Goal: Transaction & Acquisition: Purchase product/service

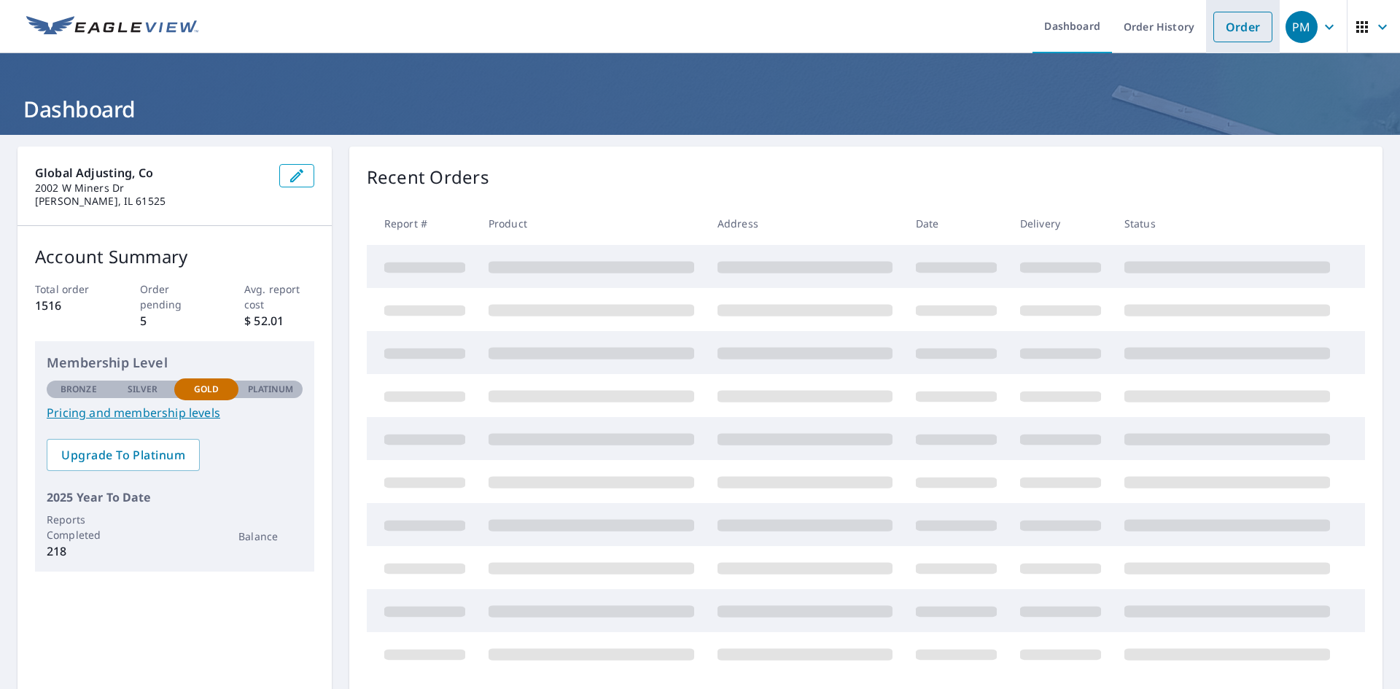
click at [1230, 35] on link "Order" at bounding box center [1242, 27] width 59 height 31
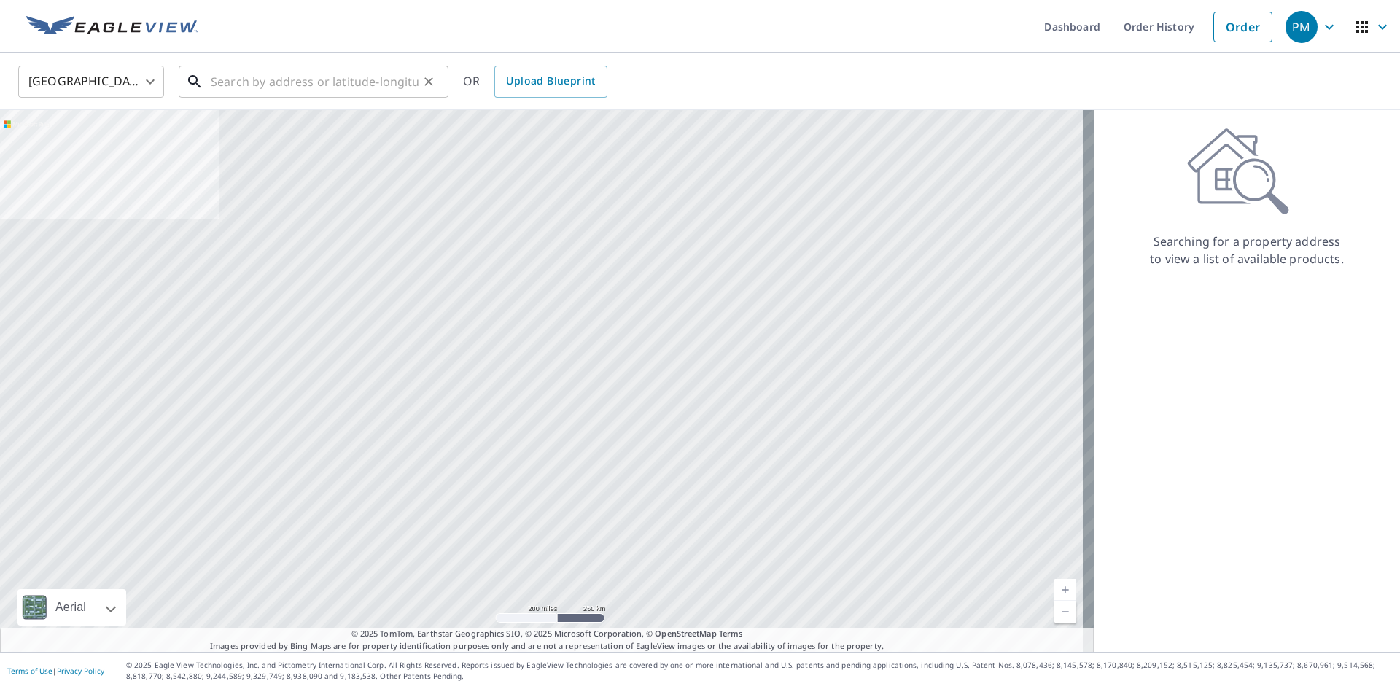
click at [311, 87] on input "text" at bounding box center [315, 81] width 208 height 41
paste input "[STREET_ADDRESS]"
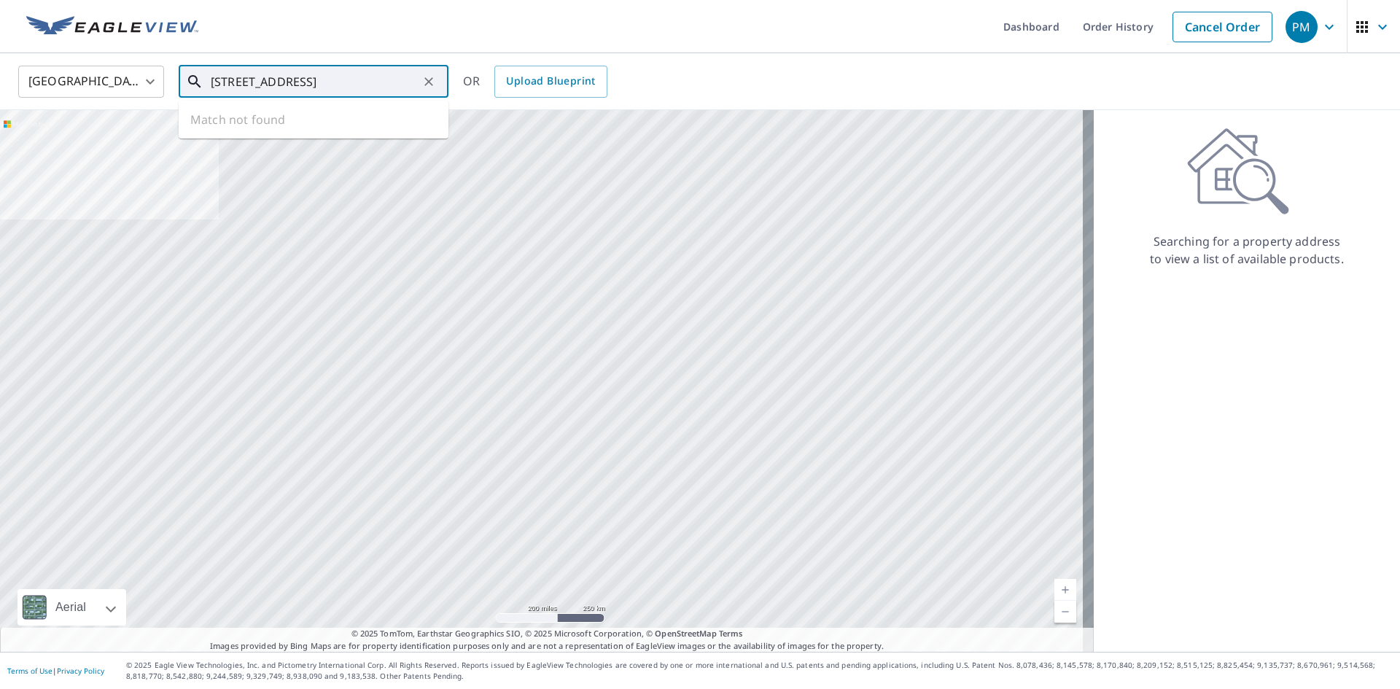
scroll to position [0, 13]
click at [283, 122] on span "[STREET_ADDRESS]" at bounding box center [322, 123] width 229 height 17
type input "[STREET_ADDRESS]"
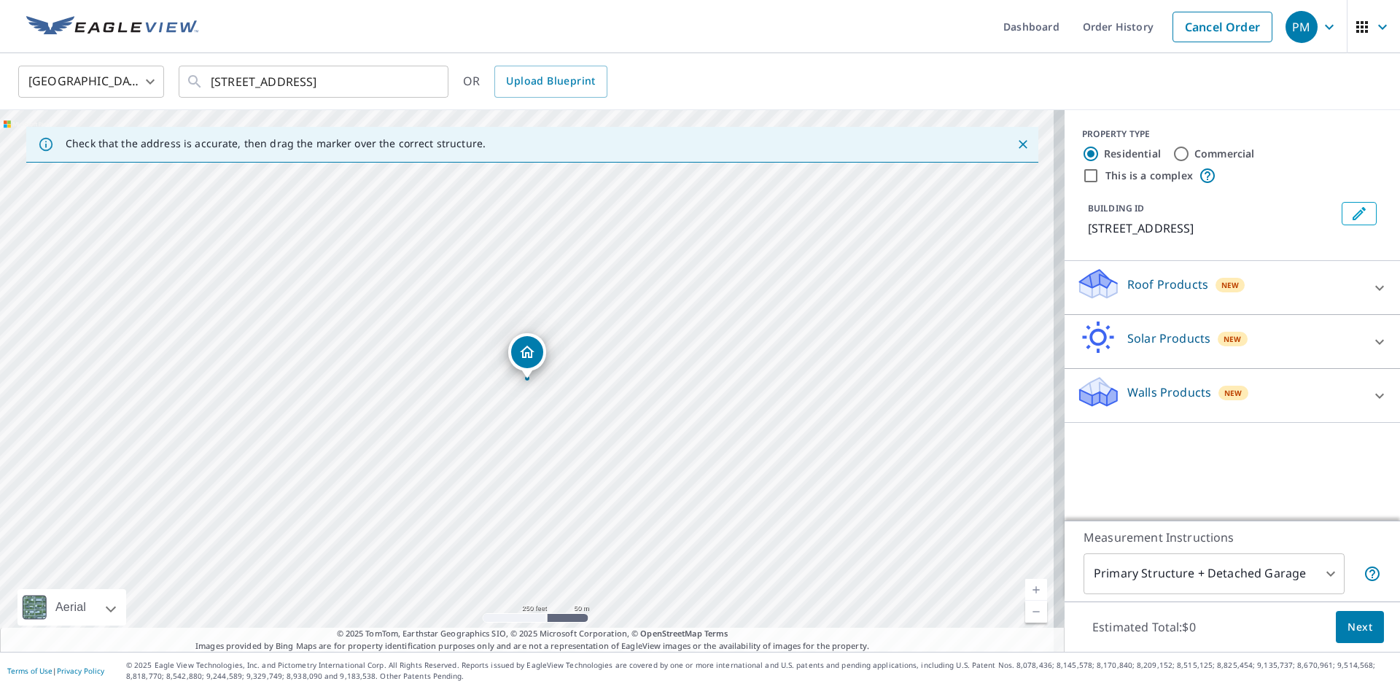
click at [1108, 272] on icon at bounding box center [1098, 284] width 44 height 34
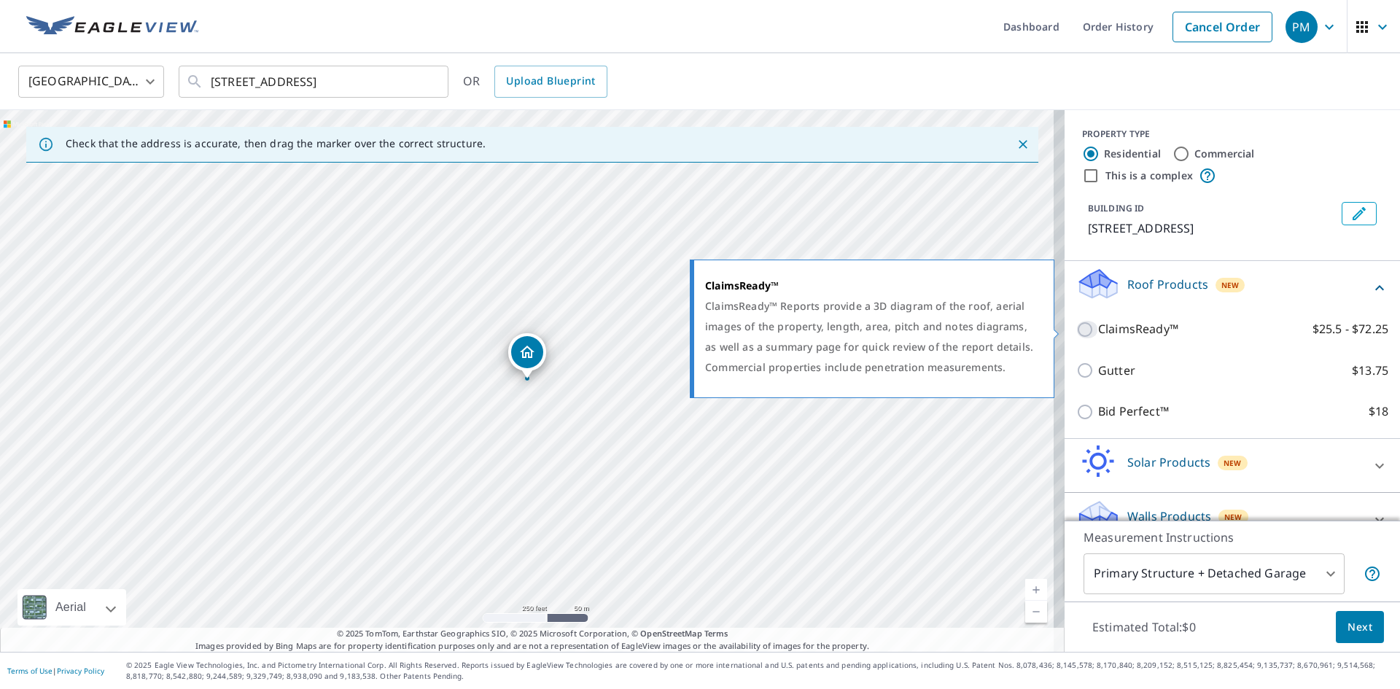
click at [1076, 325] on input "ClaimsReady™ $25.5 - $72.25" at bounding box center [1087, 329] width 22 height 17
checkbox input "true"
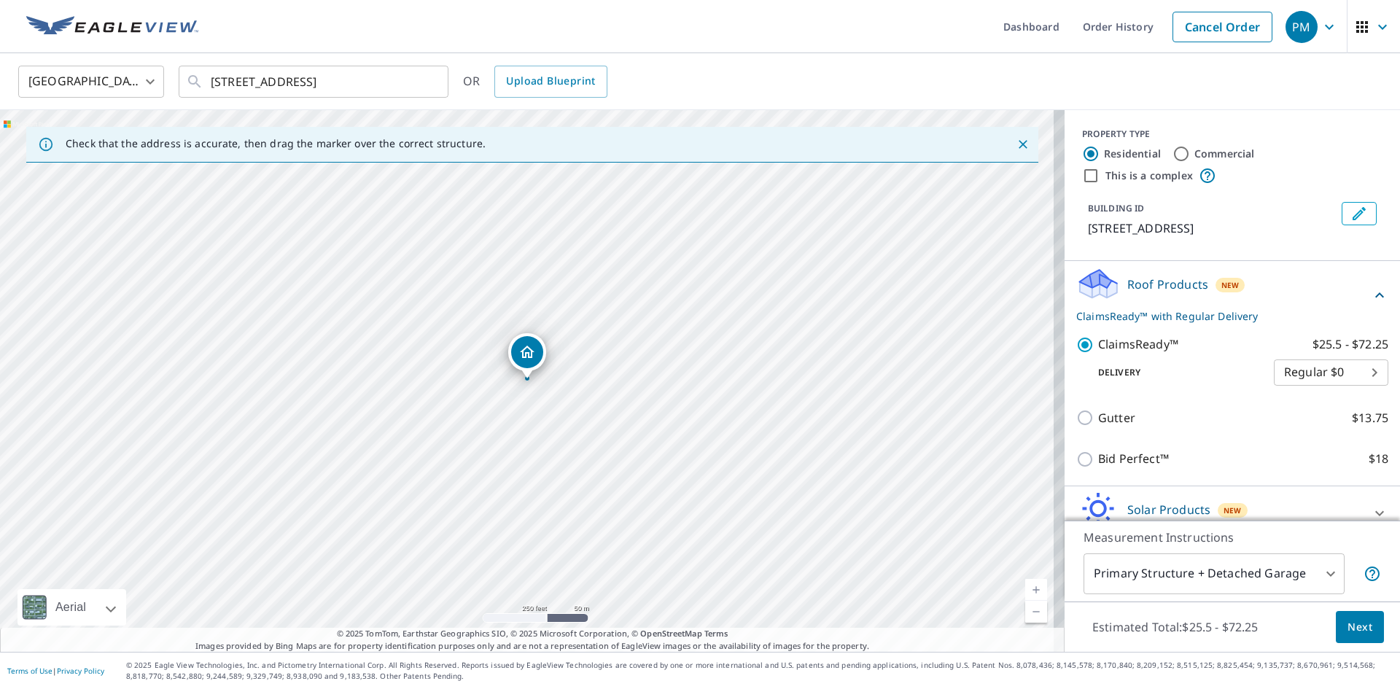
click at [1364, 623] on button "Next" at bounding box center [1360, 627] width 48 height 33
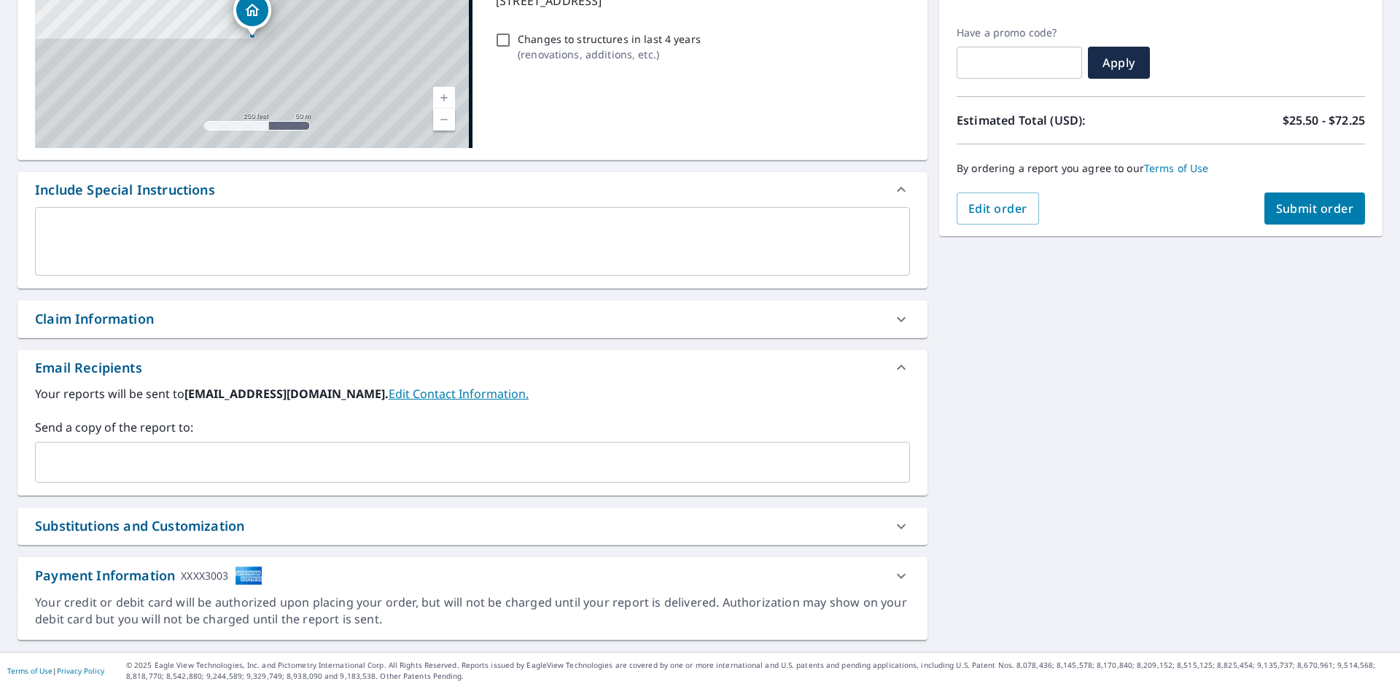
scroll to position [229, 0]
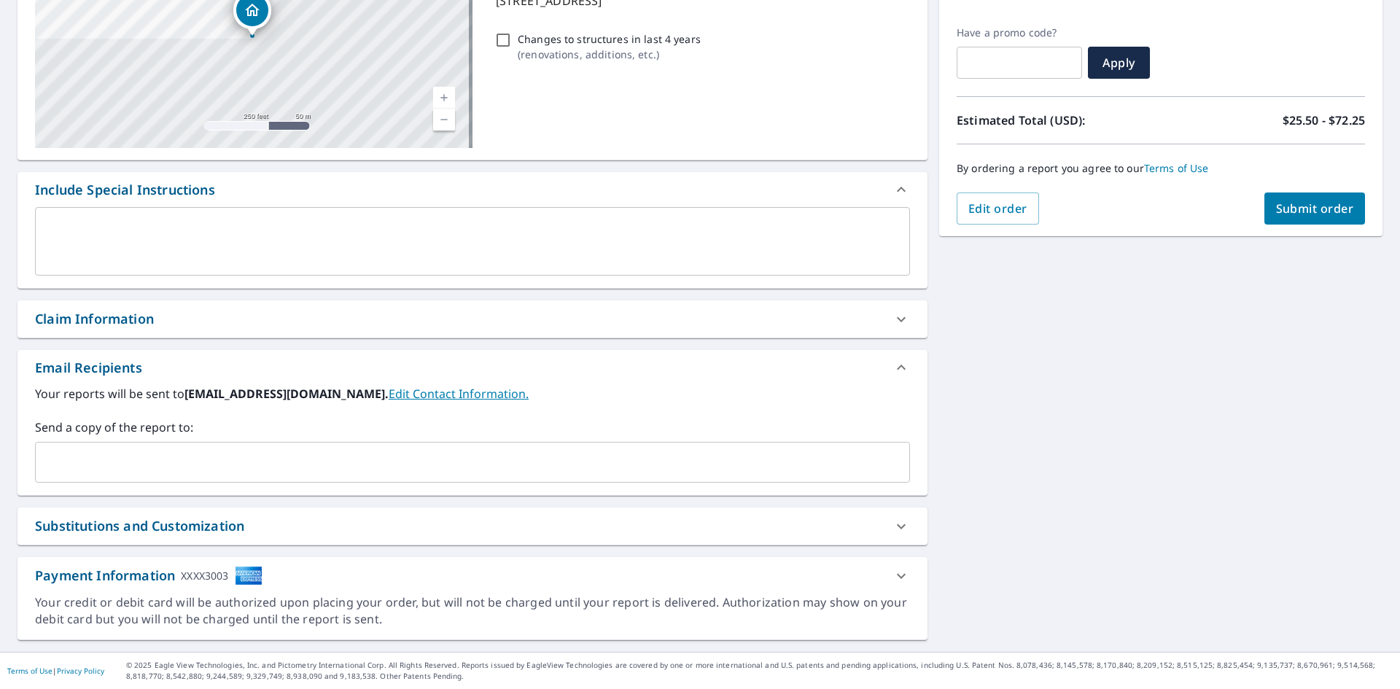
click at [127, 447] on div "​" at bounding box center [472, 462] width 875 height 41
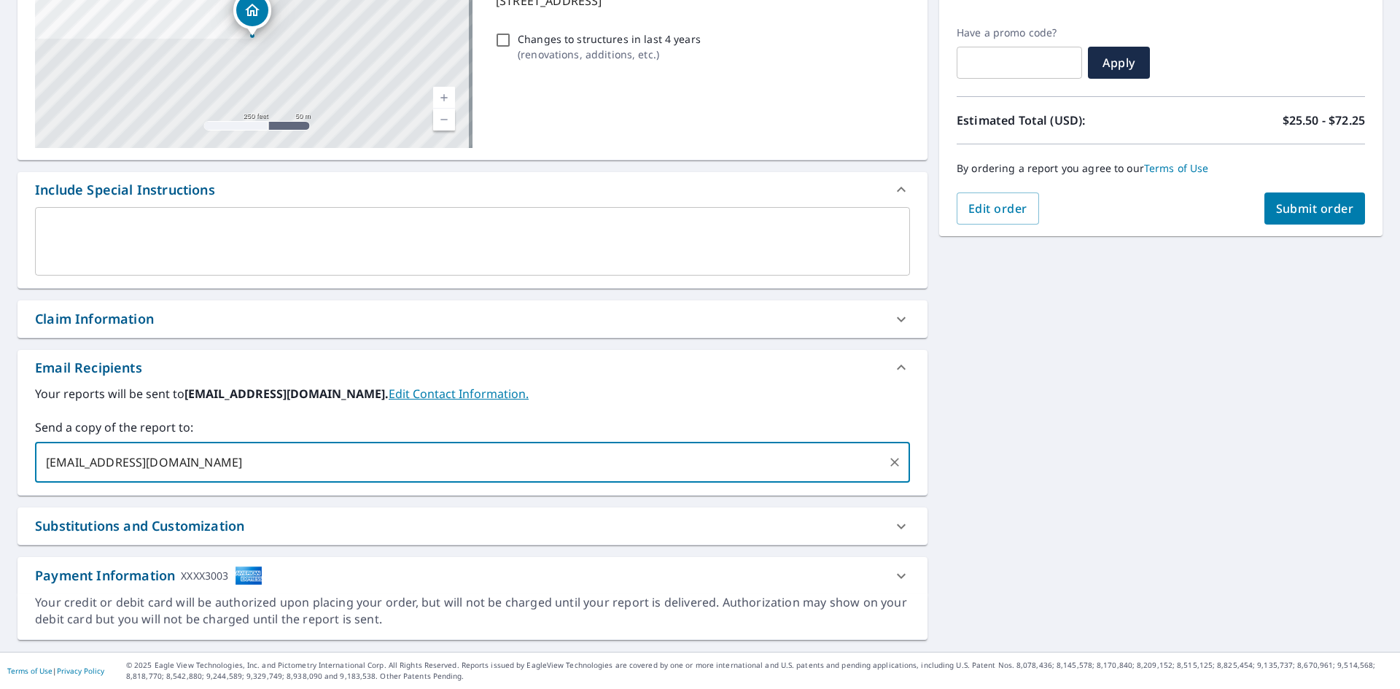
type input "[EMAIL_ADDRESS][DOMAIN_NAME]"
click at [1168, 310] on div "[STREET_ADDRESS] Aerial Road A standard road map Aerial A detailed look from ab…" at bounding box center [700, 279] width 1400 height 746
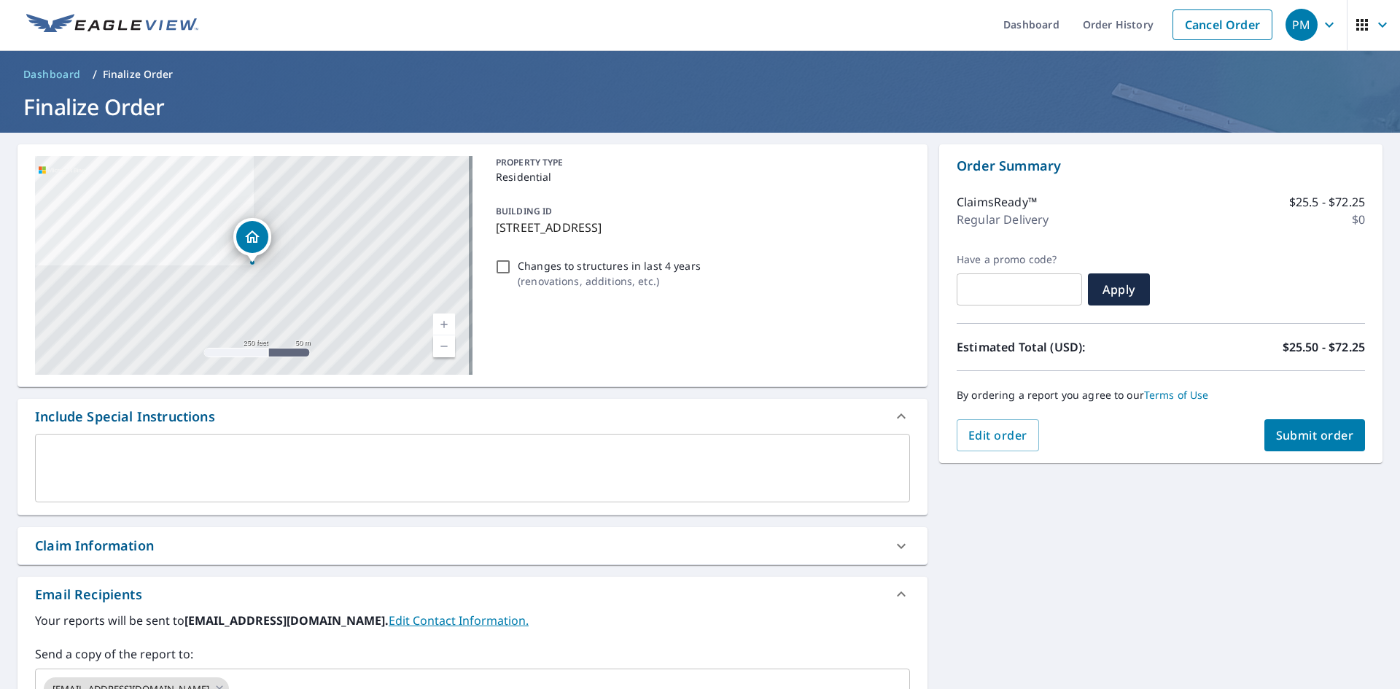
scroll to position [0, 0]
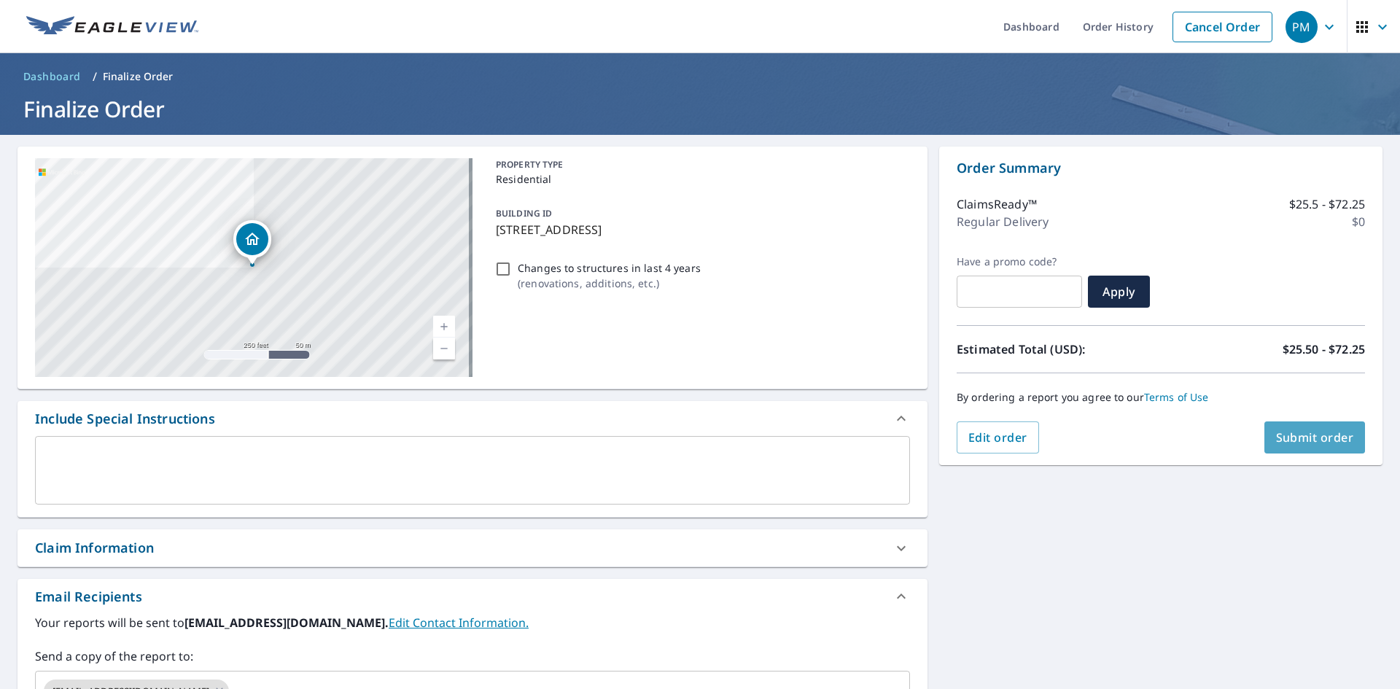
click at [1277, 435] on span "Submit order" at bounding box center [1315, 437] width 78 height 16
